Goal: Information Seeking & Learning: Learn about a topic

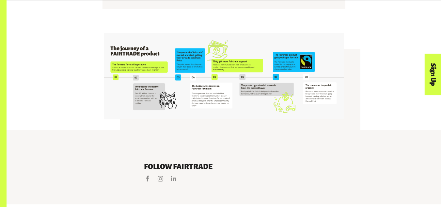
scroll to position [1360, 0]
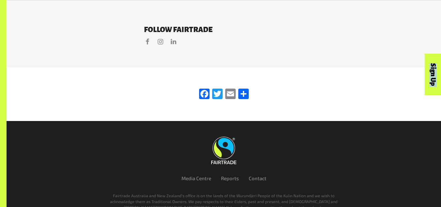
drag, startPoint x: 152, startPoint y: 42, endPoint x: 183, endPoint y: 45, distance: 30.8
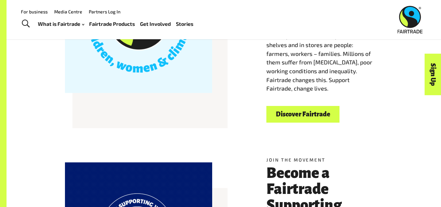
scroll to position [230, 0]
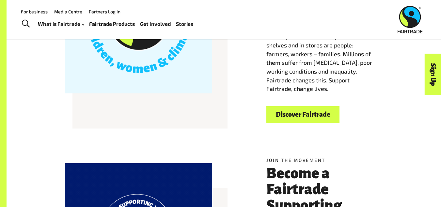
click at [117, 27] on link "Fairtrade Products" at bounding box center [112, 23] width 46 height 9
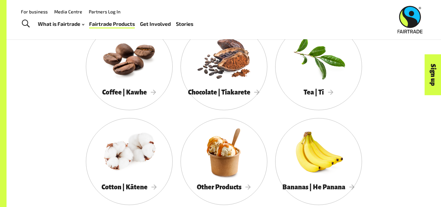
scroll to position [361, 0]
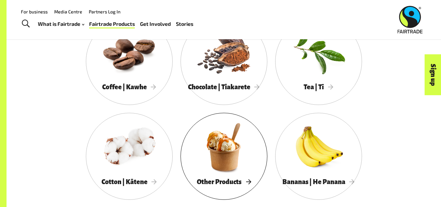
click at [187, 143] on div at bounding box center [223, 146] width 87 height 56
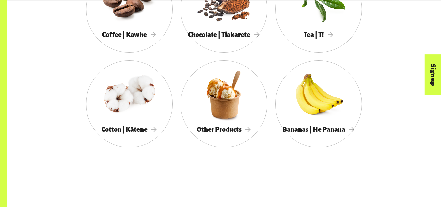
scroll to position [413, 0]
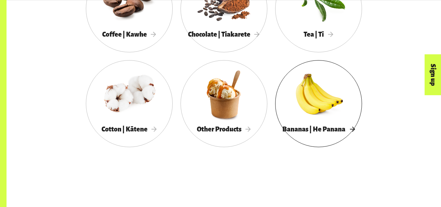
click at [307, 130] on span "Bananas | He Panana" at bounding box center [318, 128] width 72 height 7
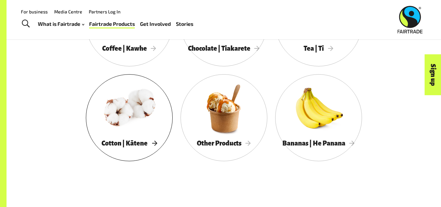
scroll to position [399, 0]
click at [142, 95] on div at bounding box center [129, 108] width 87 height 56
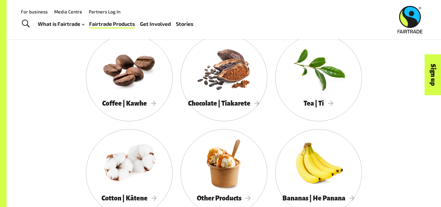
scroll to position [333, 0]
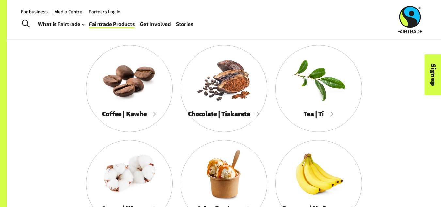
click at [51, 118] on div "Coffee | Kawhe Chocolate | Tiakarete Tea | Tī Cotton | Kātene Other Products Ba…" at bounding box center [224, 139] width 372 height 189
click at [230, 98] on div at bounding box center [223, 79] width 87 height 56
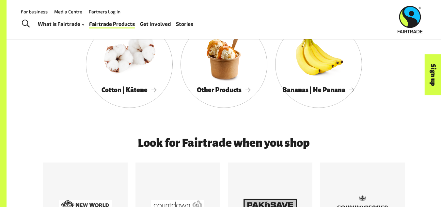
scroll to position [450, 0]
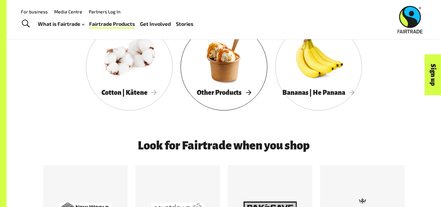
click at [237, 93] on span "Other Products" at bounding box center [224, 92] width 54 height 7
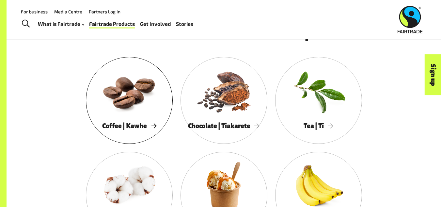
scroll to position [321, 0]
click at [127, 91] on div at bounding box center [129, 91] width 87 height 56
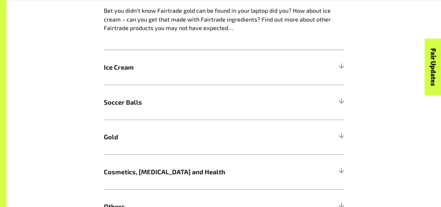
scroll to position [546, 0]
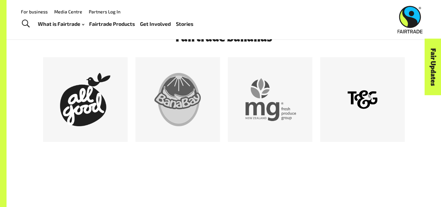
scroll to position [541, 0]
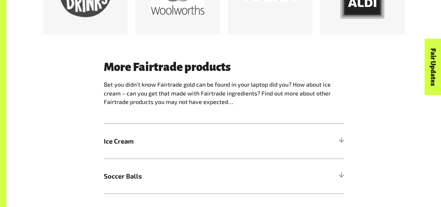
scroll to position [561, 0]
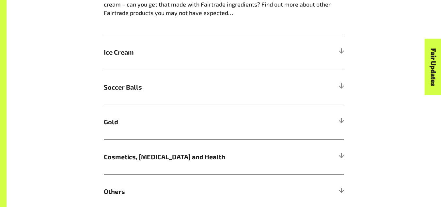
click at [287, 56] on div "More Fairtrade products Bet you didn’t know Fairtrade gold can be found in your…" at bounding box center [224, 90] width 434 height 279
click at [340, 55] on div at bounding box center [341, 52] width 6 height 6
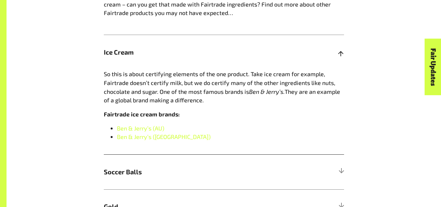
click at [340, 59] on h5 "Ice Cream" at bounding box center [224, 52] width 240 height 35
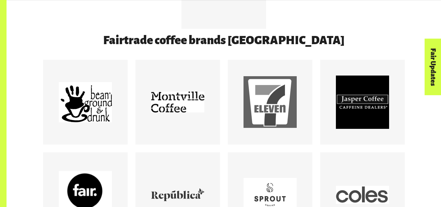
scroll to position [534, 0]
